Goal: Register for event/course

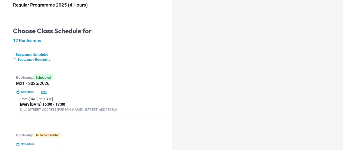
scroll to position [136, 0]
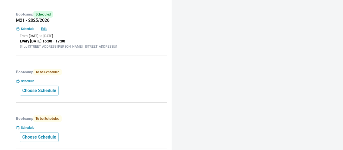
click at [59, 88] on div "Bootcamp To be Scheduled Schedule Choose Schedule" at bounding box center [90, 84] width 154 height 38
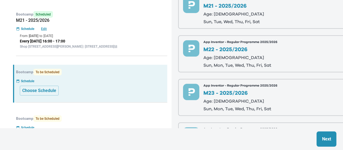
scroll to position [81, 0]
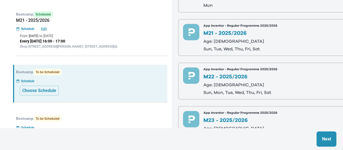
click at [246, 83] on p "Age: 8-9" at bounding box center [241, 85] width 74 height 4
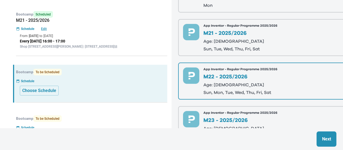
click at [329, 137] on p "Next" at bounding box center [326, 139] width 9 height 7
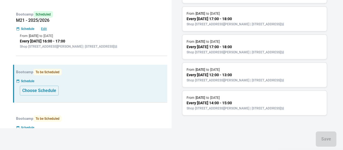
scroll to position [71, 0]
